Goal: Find contact information: Find contact information

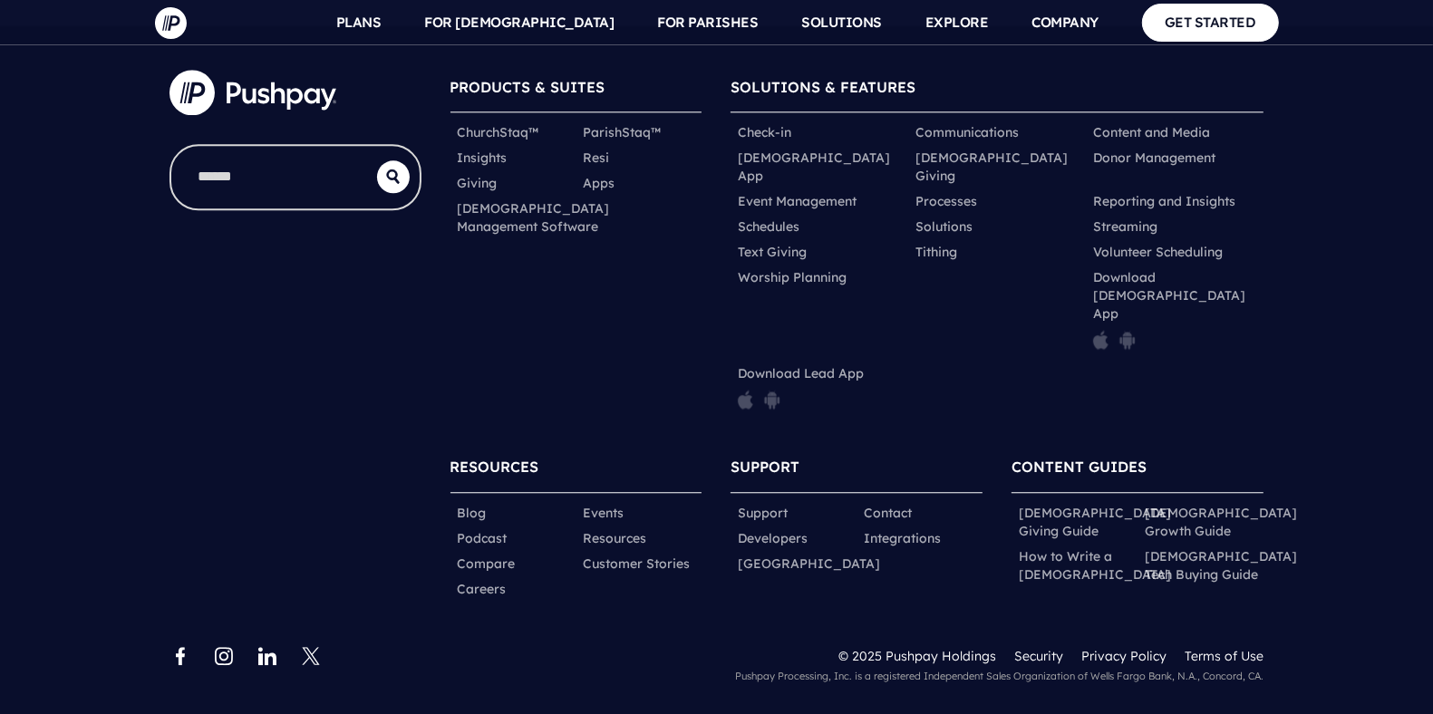
drag, startPoint x: 1441, startPoint y: 176, endPoint x: 1316, endPoint y: 680, distance: 519.2
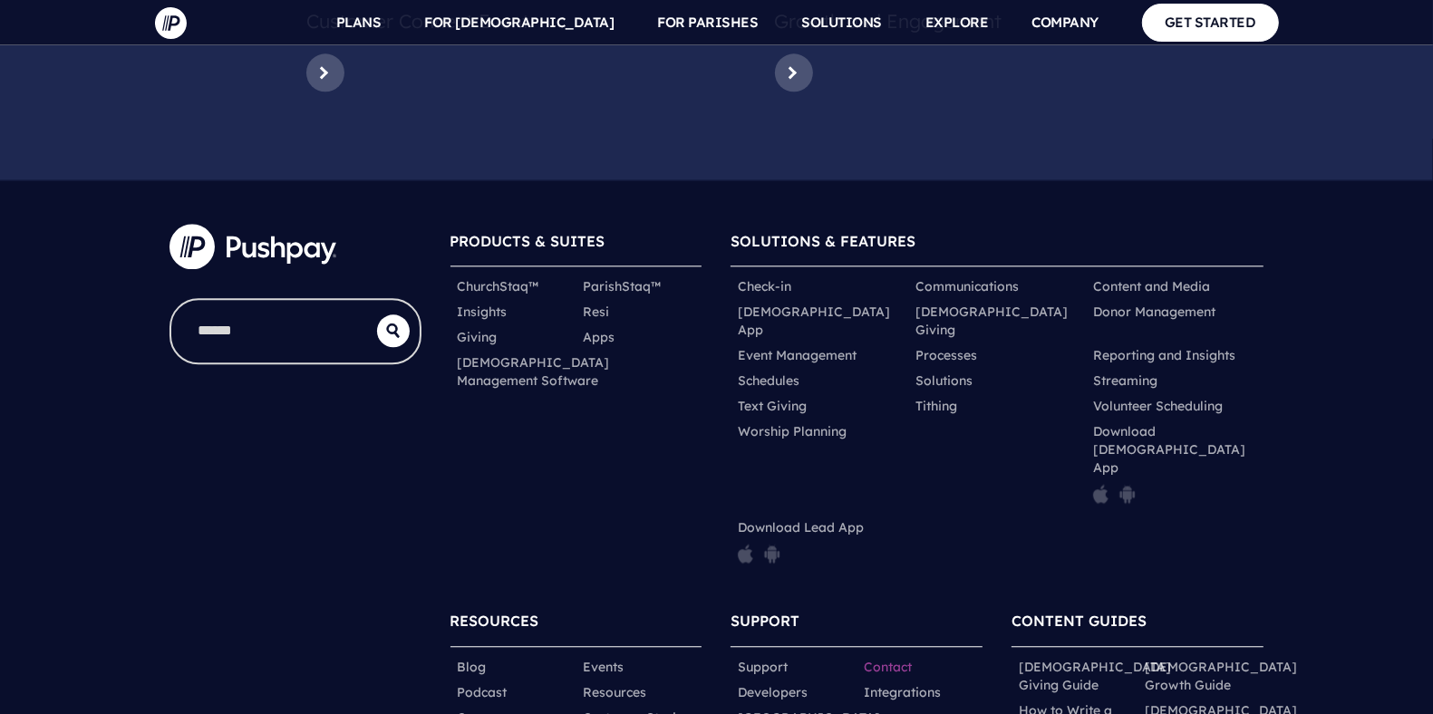
click at [882, 658] on link "Contact" at bounding box center [888, 667] width 48 height 18
